Goal: Task Accomplishment & Management: Complete application form

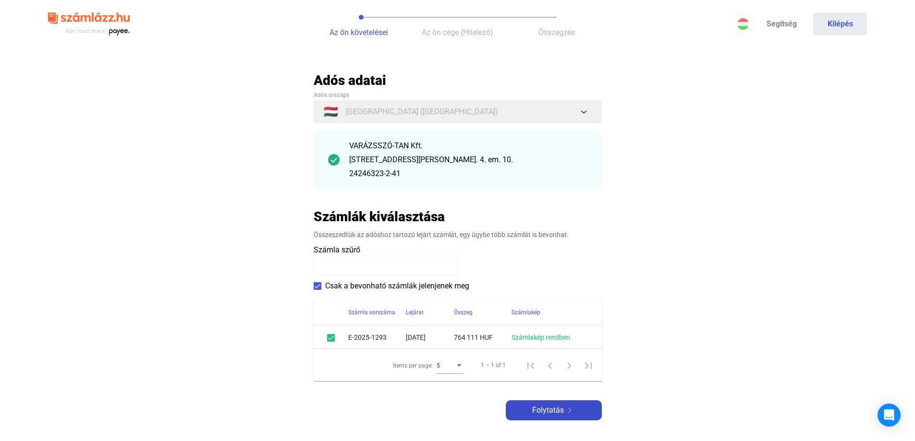
click at [546, 415] on span "Folytatás" at bounding box center [548, 411] width 32 height 12
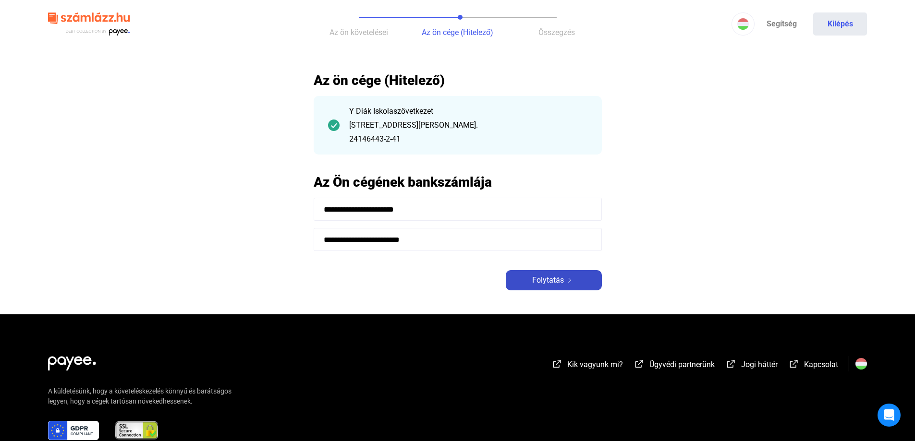
click at [542, 282] on span "Folytatás" at bounding box center [548, 281] width 32 height 12
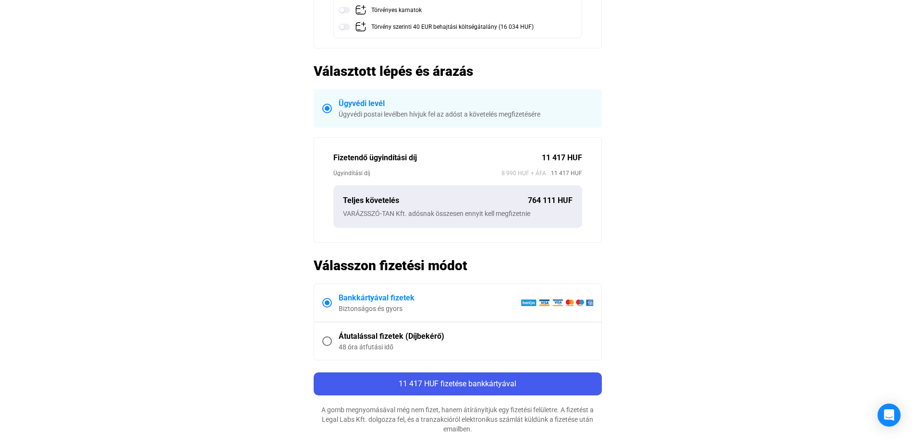
scroll to position [240, 0]
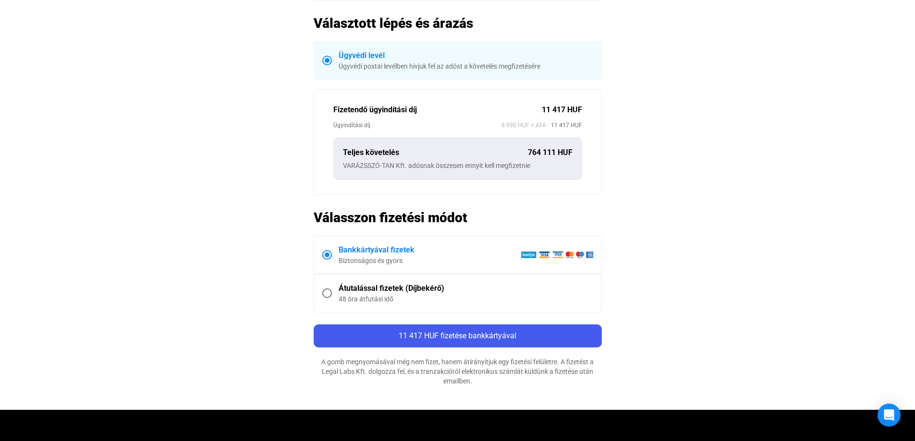
click at [419, 291] on div "Átutalással fizetek (Díjbekérő)" at bounding box center [466, 289] width 255 height 12
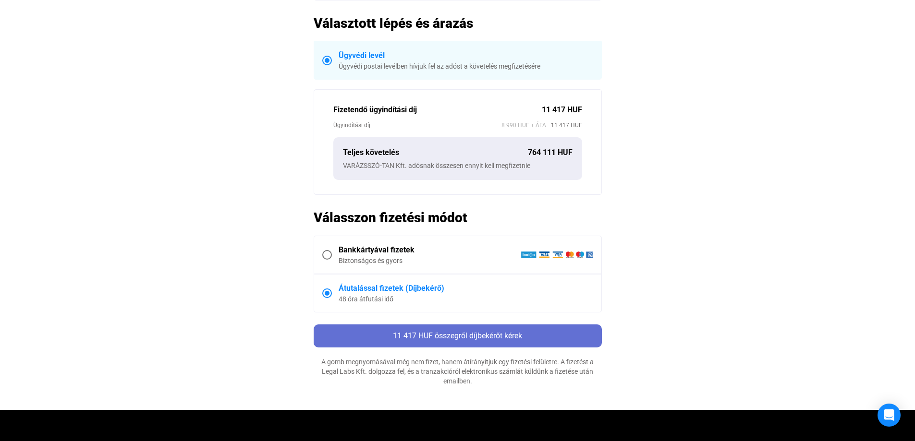
click at [520, 333] on span "11 417 HUF összegről díjbekérőt kérek" at bounding box center [457, 335] width 129 height 9
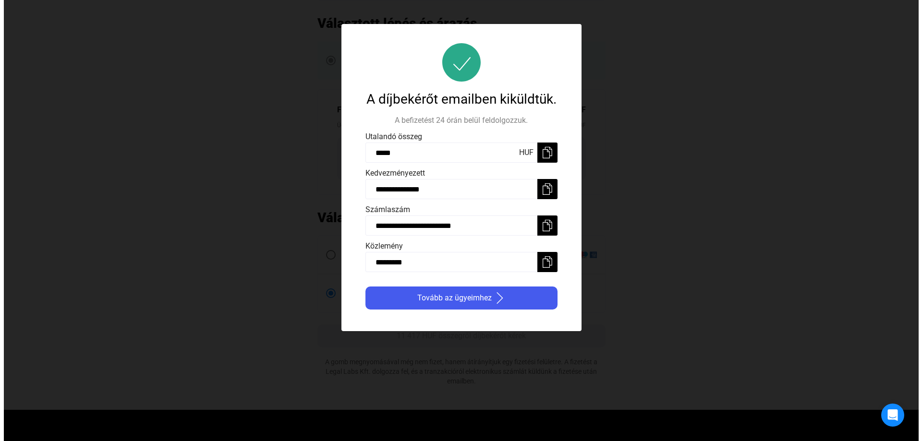
scroll to position [0, 0]
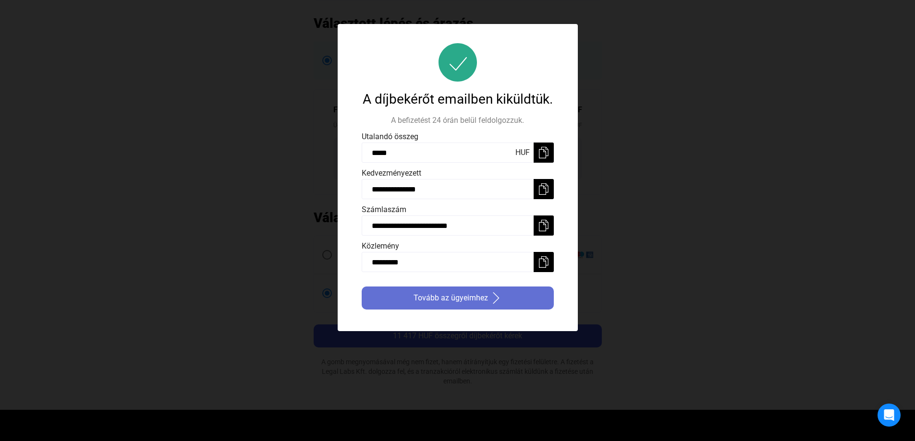
click at [467, 301] on span "Tovább az ügyeimhez" at bounding box center [450, 298] width 74 height 12
